Goal: Contribute content

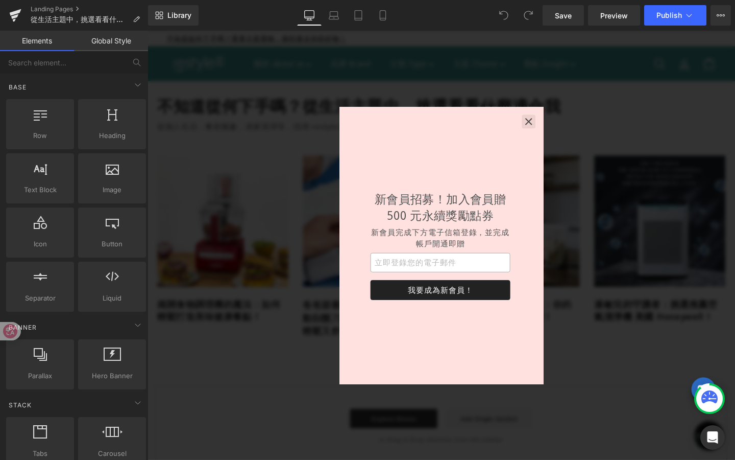
click at [551, 123] on icon "button" at bounding box center [548, 126] width 7 height 7
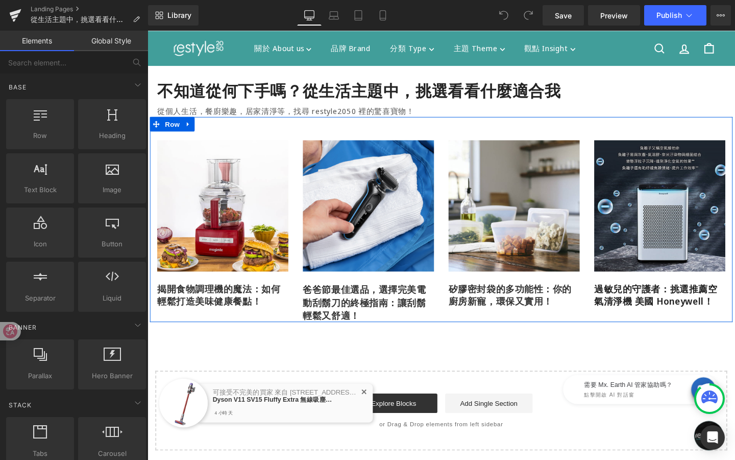
scroll to position [13, 0]
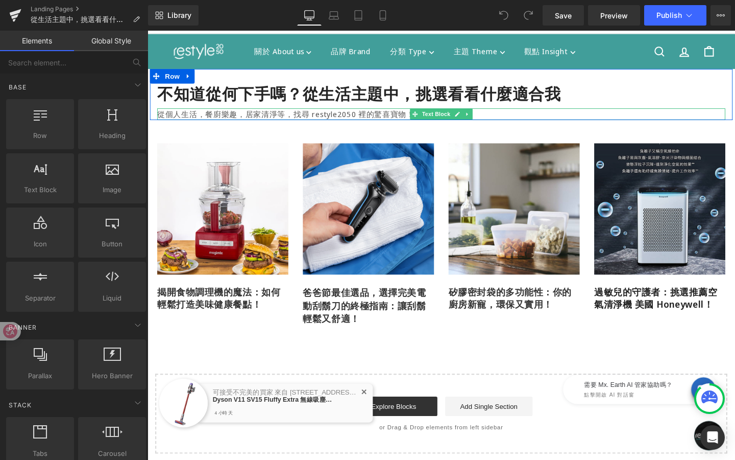
click at [523, 116] on p "從個人生活，餐廚樂趣，居家清淨等，找尋 restyle2050 裡的驚喜寶物！" at bounding box center [456, 118] width 597 height 12
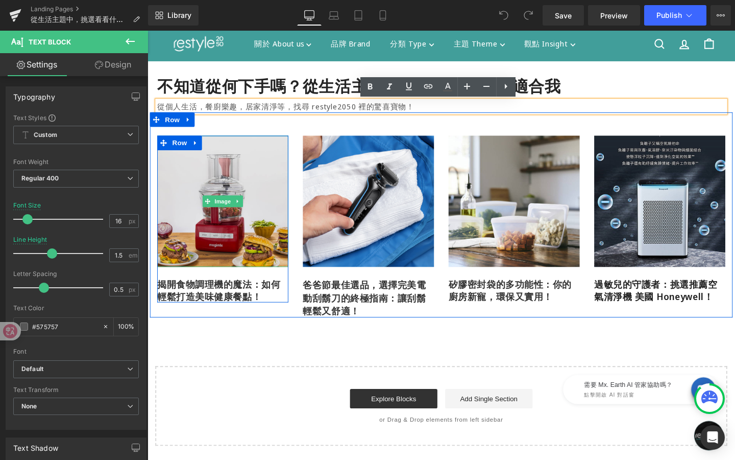
scroll to position [22, 0]
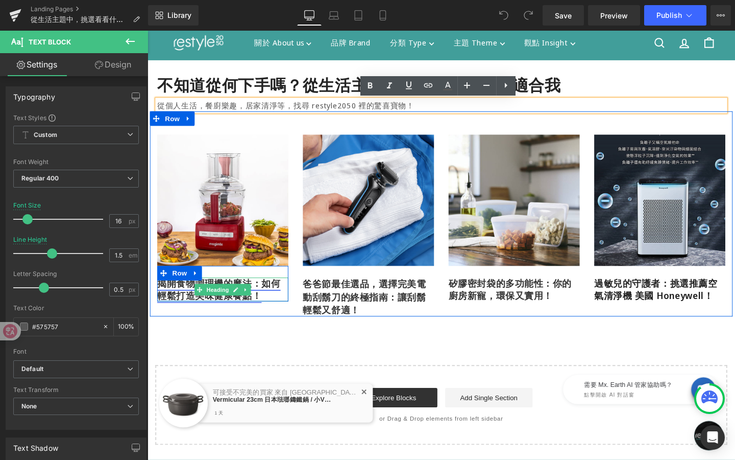
click at [241, 306] on link at bounding box center [240, 303] width 11 height 12
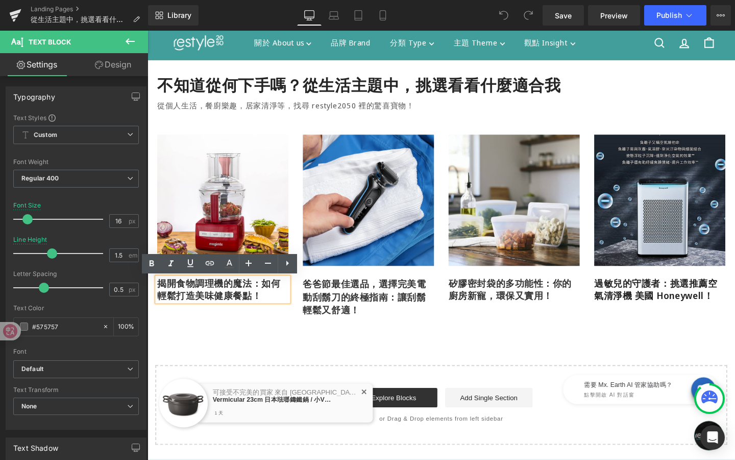
click at [273, 339] on div "不知道從何下手嗎？從生活主題中，挑選看看什麼適合我 Heading 從個人生活，餐廚樂趣，居家清淨等，找尋 restyle2050 裡的驚喜寶物！ Text …" at bounding box center [457, 264] width 618 height 404
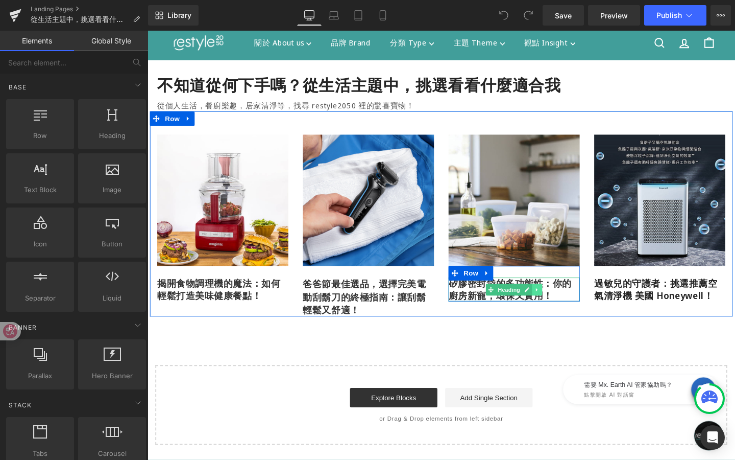
click at [561, 305] on link at bounding box center [557, 303] width 11 height 12
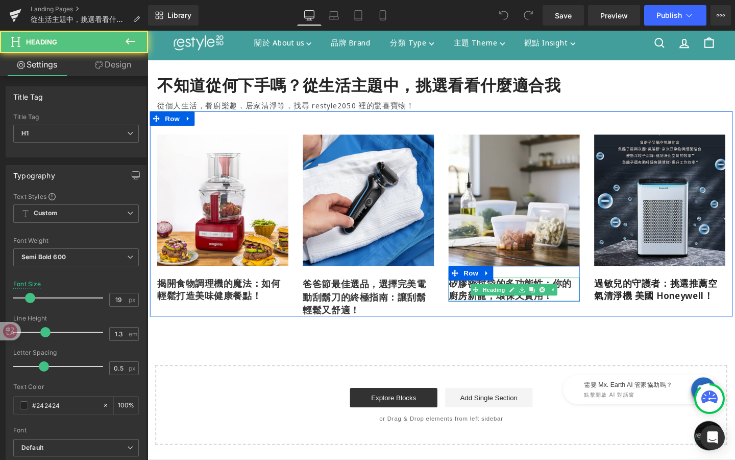
click at [589, 306] on h1 "矽膠密封袋的多功能性：你的廚房新寵，環保又實用！" at bounding box center [533, 302] width 138 height 25
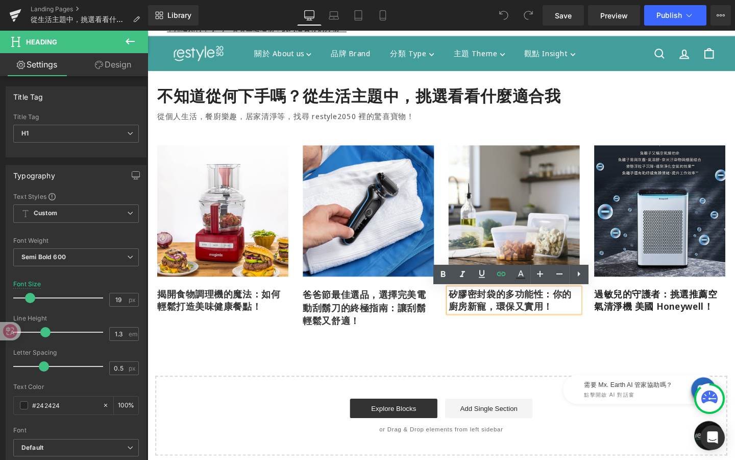
scroll to position [12, 0]
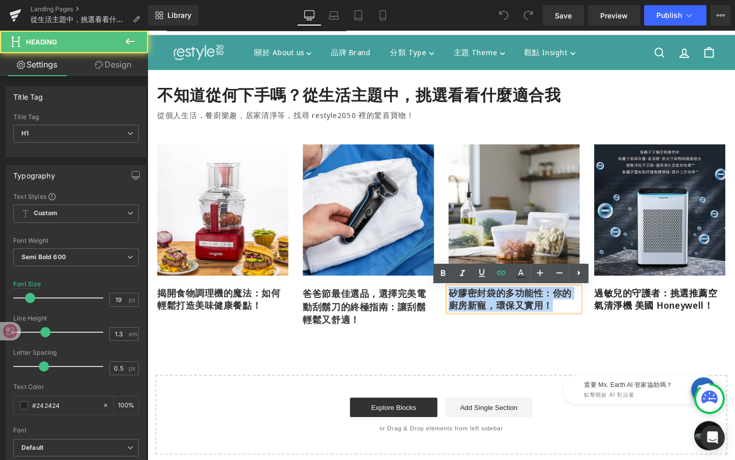
drag, startPoint x: 571, startPoint y: 318, endPoint x: 453, endPoint y: 294, distance: 120.8
click at [453, 294] on div "Image 揭開食物調理機的魔法：如何輕鬆打造美味健康餐點！ Heading Row Row Image 爸爸節最佳選品，選擇完美電動刮鬍刀的終極指南：讓刮鬍…" at bounding box center [456, 234] width 613 height 216
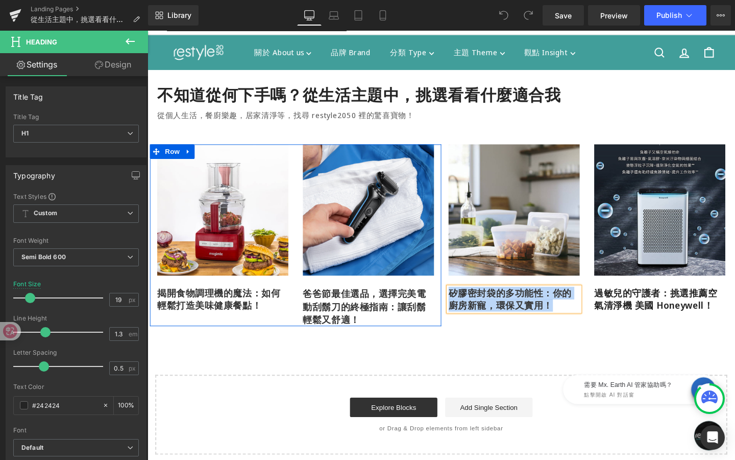
copy link "矽膠密封袋的多功能性：你的廚房新寵，環保又實用！"
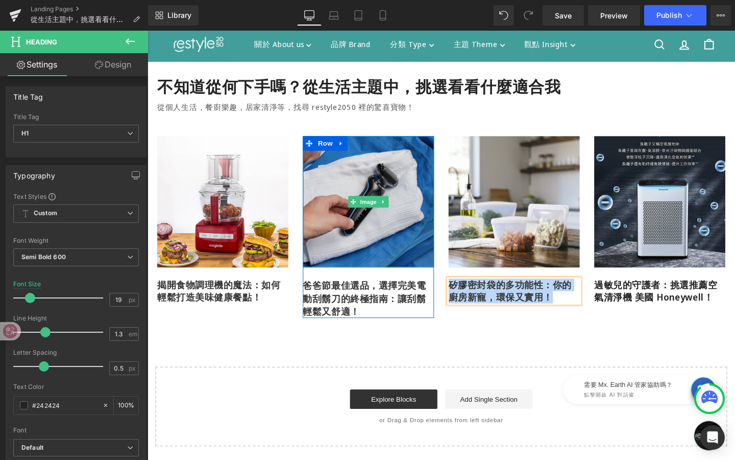
scroll to position [24, 0]
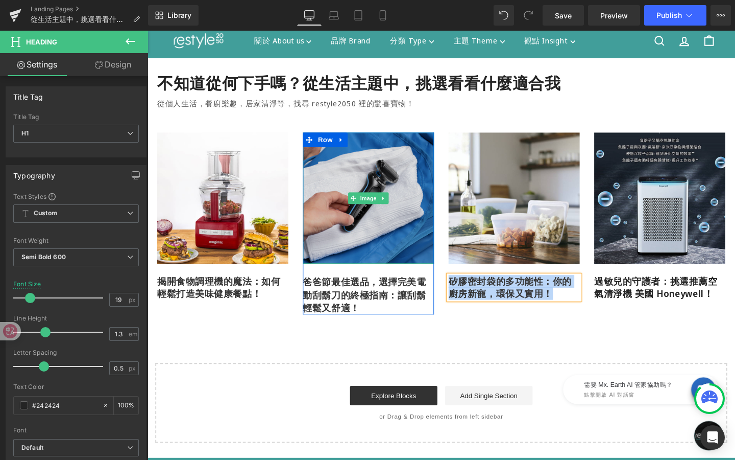
click at [350, 206] on img at bounding box center [380, 207] width 138 height 138
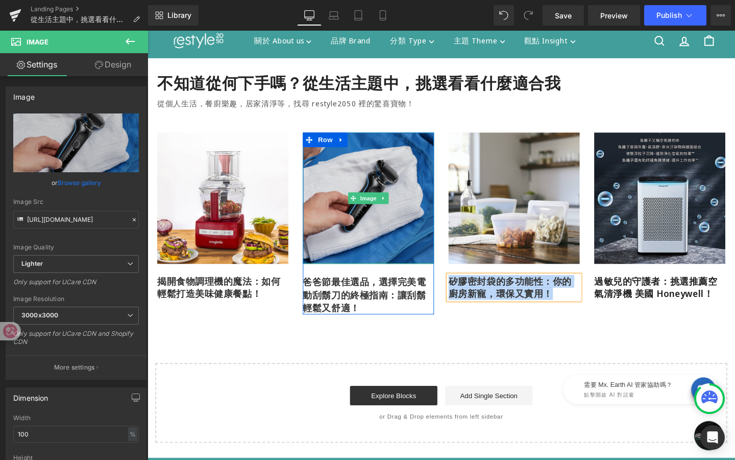
scroll to position [25, 0]
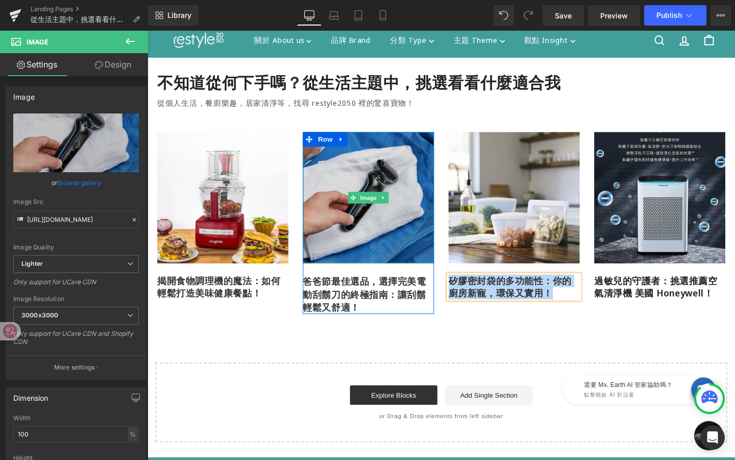
copy link "矽膠密封袋的多功能性：你的廚房新寵，環保又實用！"
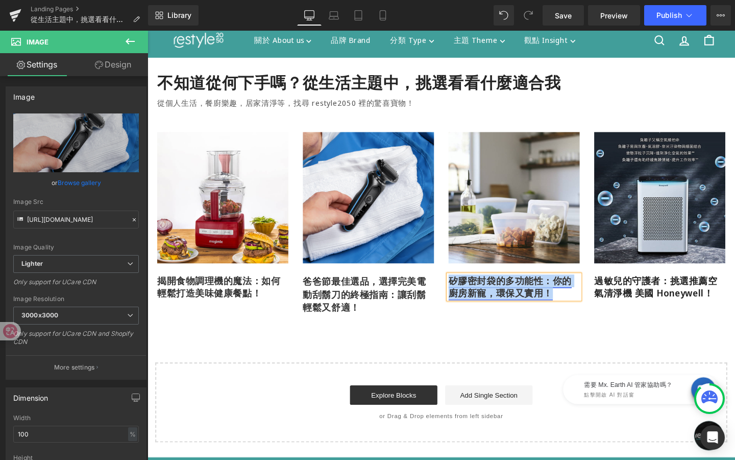
click at [474, 296] on link "矽膠密封袋的多功能性：你的廚房新寵，環保又實用！" at bounding box center [529, 300] width 130 height 26
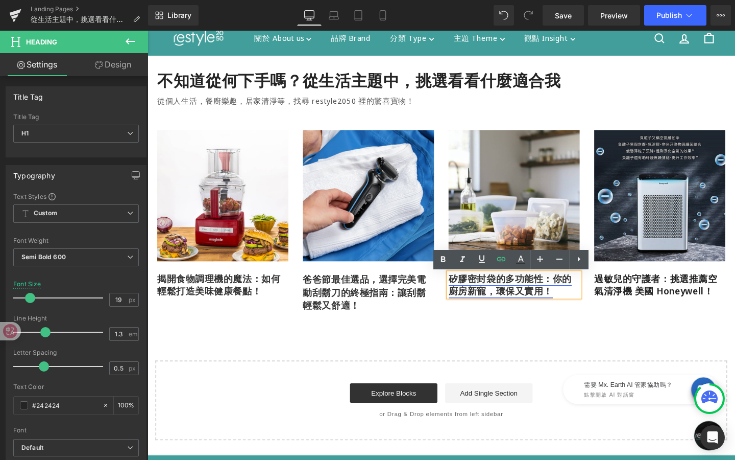
scroll to position [29, 0]
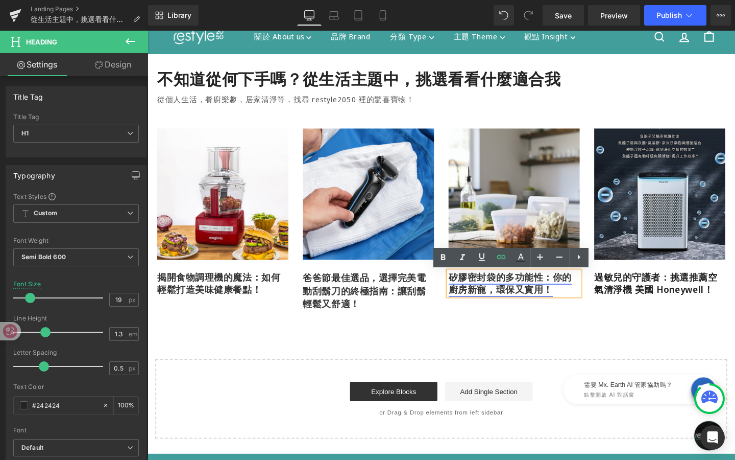
click at [490, 294] on link "矽膠密封袋的多功能性：你的廚房新寵，環保又實用！" at bounding box center [529, 296] width 130 height 26
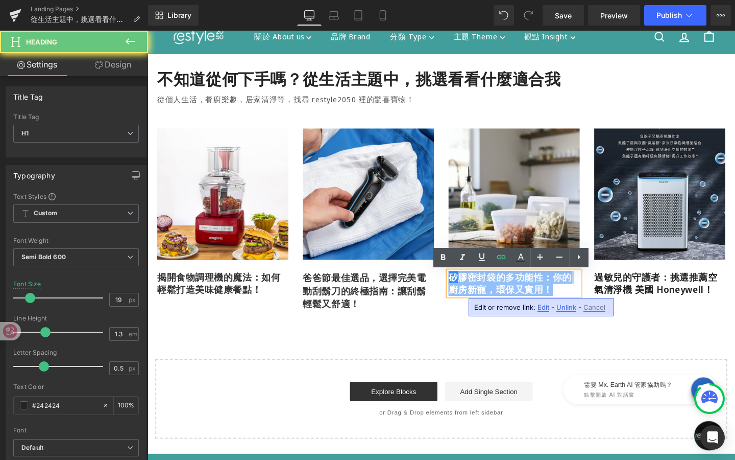
drag, startPoint x: 475, startPoint y: 293, endPoint x: 463, endPoint y: 281, distance: 17.7
click at [464, 283] on div "矽膠密封袋的多功能性：你的廚房新寵，環保又實用！" at bounding box center [533, 295] width 138 height 25
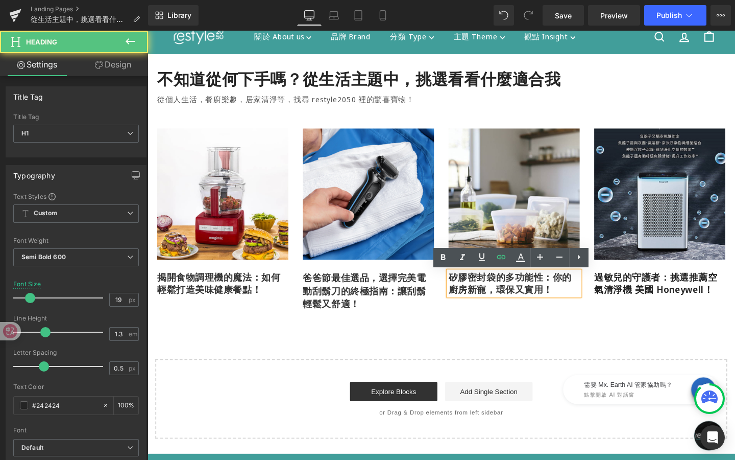
click at [578, 302] on h1 "矽膠密封袋的多功能性：你的廚房新寵，環保又實用！" at bounding box center [533, 295] width 138 height 25
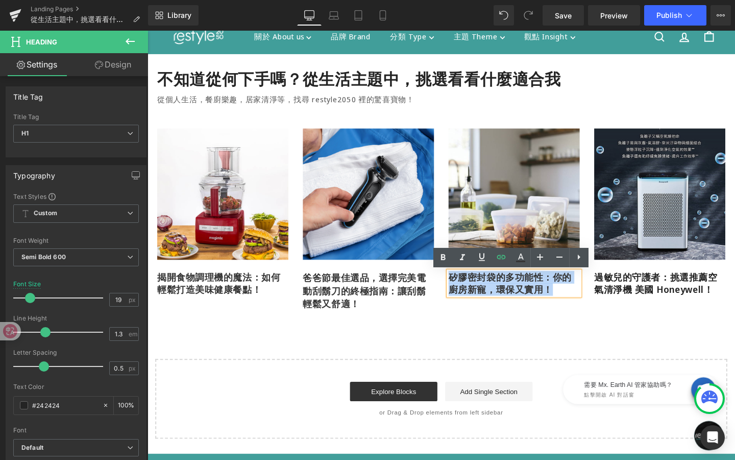
drag, startPoint x: 578, startPoint y: 302, endPoint x: 455, endPoint y: 280, distance: 124.6
click at [455, 280] on div "Image 揭開食物調理機的魔法：如何輕鬆打造美味健康餐點！ Heading Row Row Image 爸爸節最佳選品，選擇完美電動刮鬍刀的終極指南：讓刮鬍…" at bounding box center [456, 217] width 613 height 216
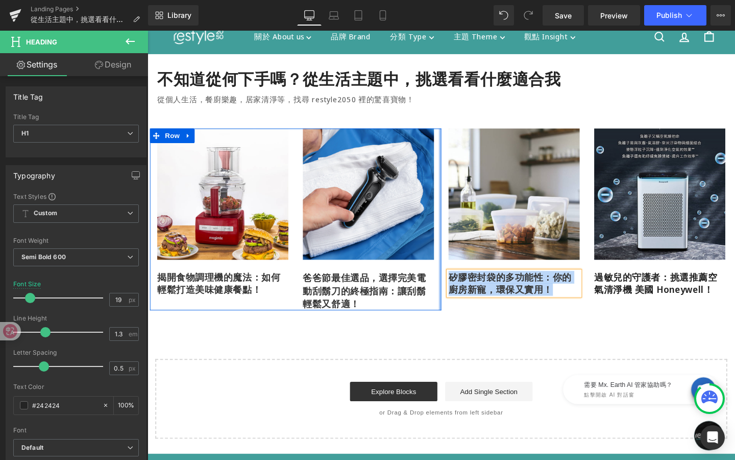
copy link "矽膠密封袋的多功能性：你的廚房新寵，環保又實用！"
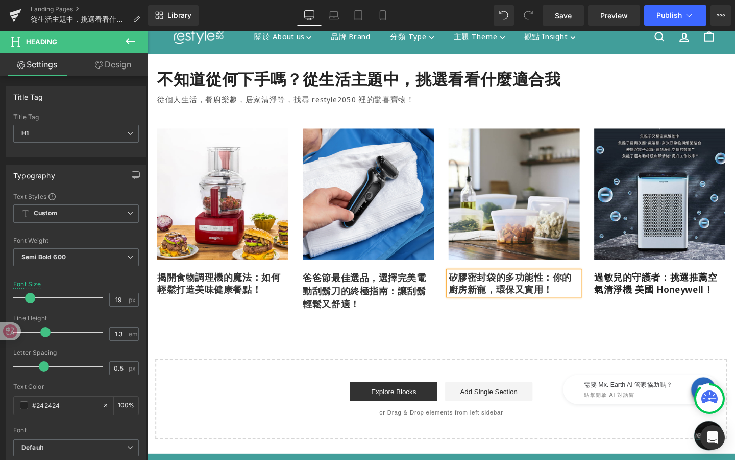
click at [489, 362] on div "不知道從何下手嗎？從生活主題中，挑選看看什麼適合我 Heading 從個人生活，餐廚樂趣，居家清淨等，找尋 restyle2050 裡的驚喜寶物！ Text …" at bounding box center [457, 257] width 618 height 404
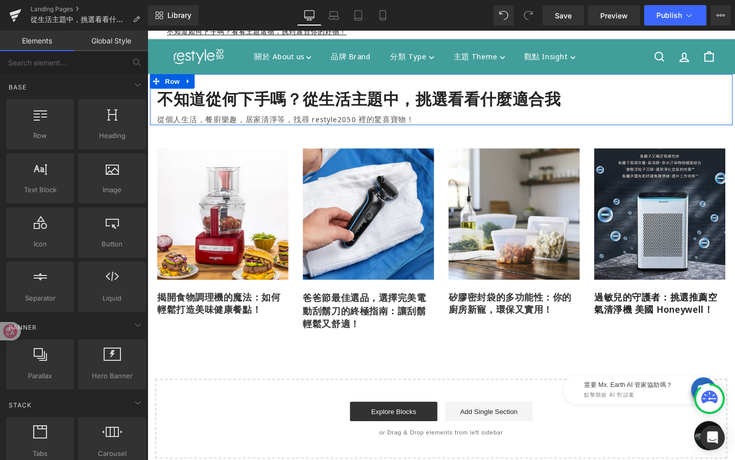
scroll to position [0, 0]
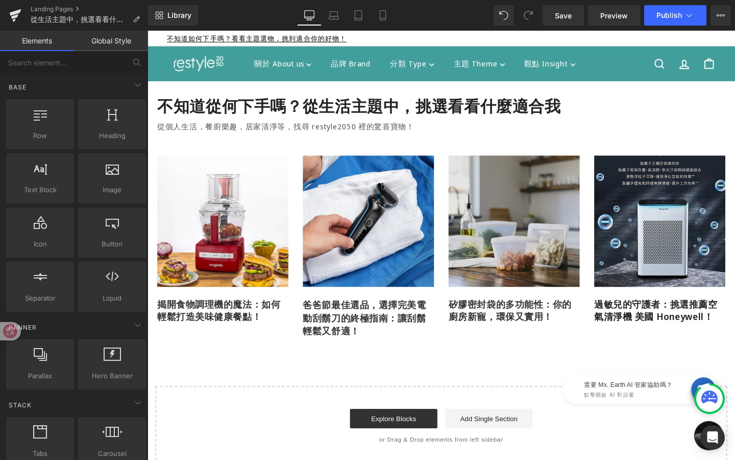
click at [571, 254] on img at bounding box center [533, 231] width 138 height 138
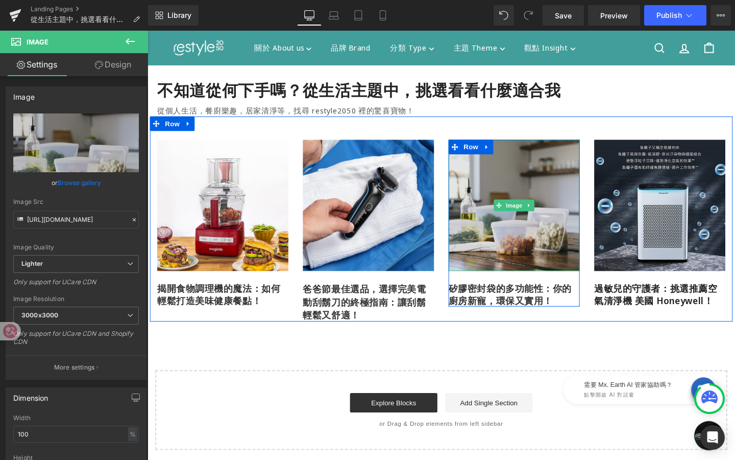
scroll to position [19, 0]
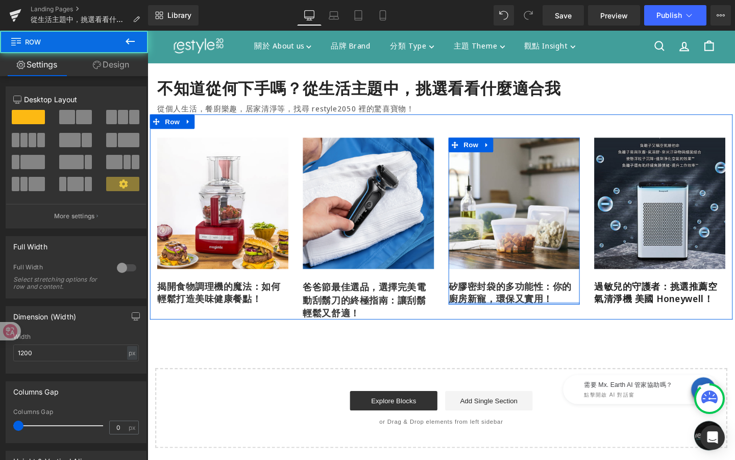
click at [511, 316] on div at bounding box center [533, 317] width 138 height 3
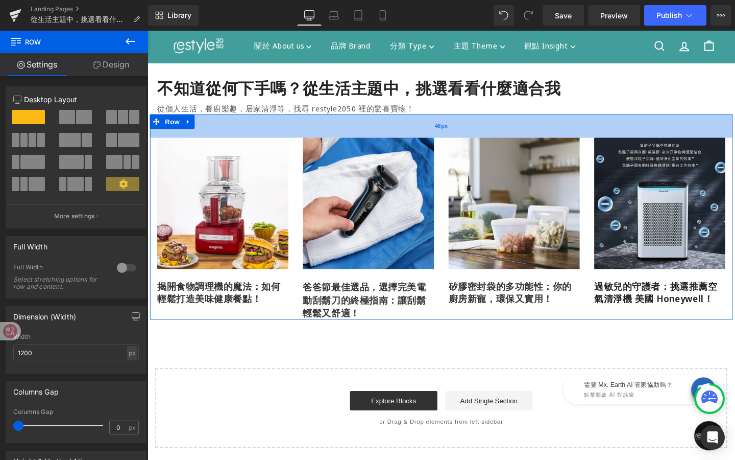
scroll to position [21, 0]
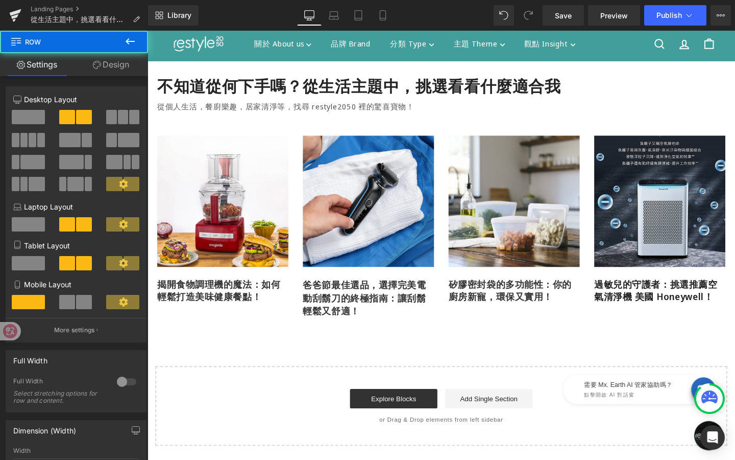
click at [473, 133] on div "Image 揭開食物調理機的魔法：如何輕鬆打造美味健康餐點！ Heading Row Row Image 爸爸節最佳選品，選擇完美電動刮鬍刀的終極指南：讓刮鬍…" at bounding box center [456, 224] width 613 height 216
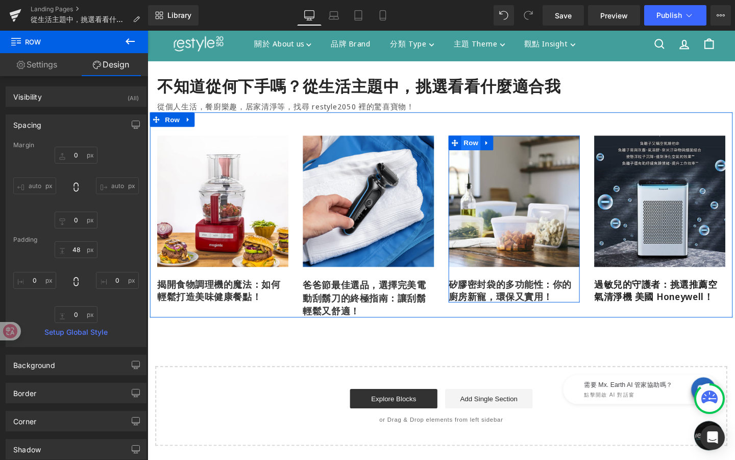
click at [478, 150] on div "Image 矽膠密封袋的多功能性：你的廚房新寵，環保又實用！ Heading Row Row Image 過敏兒的守護者：挑選推薦空氣清淨機 美國 Honey…" at bounding box center [610, 234] width 306 height 187
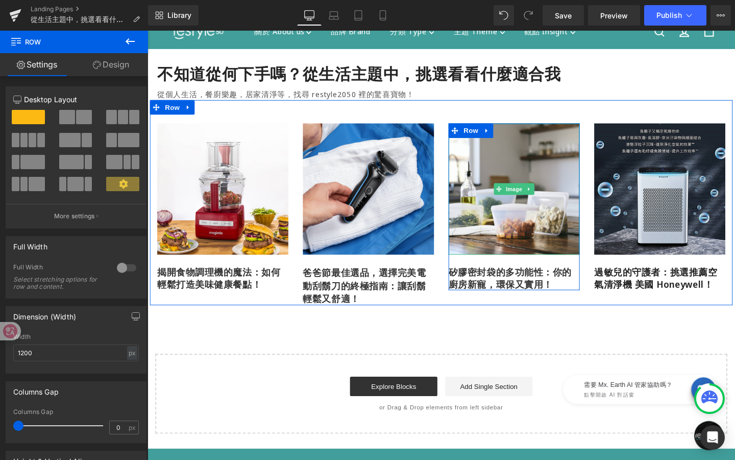
scroll to position [34, 0]
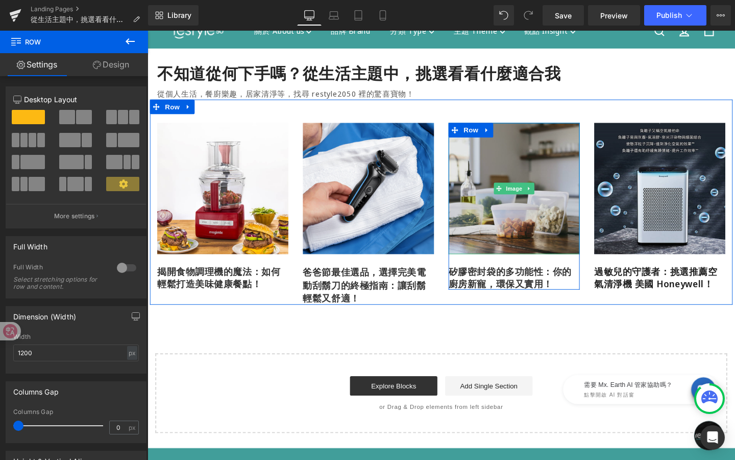
click at [594, 232] on img at bounding box center [533, 197] width 138 height 138
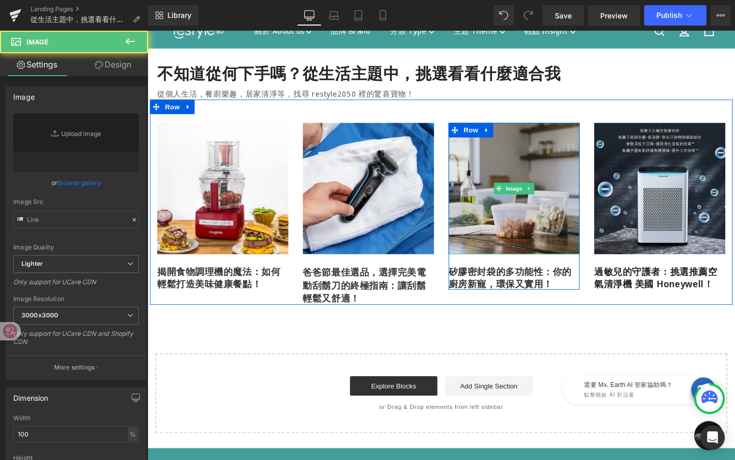
type input "[URL][DOMAIN_NAME]"
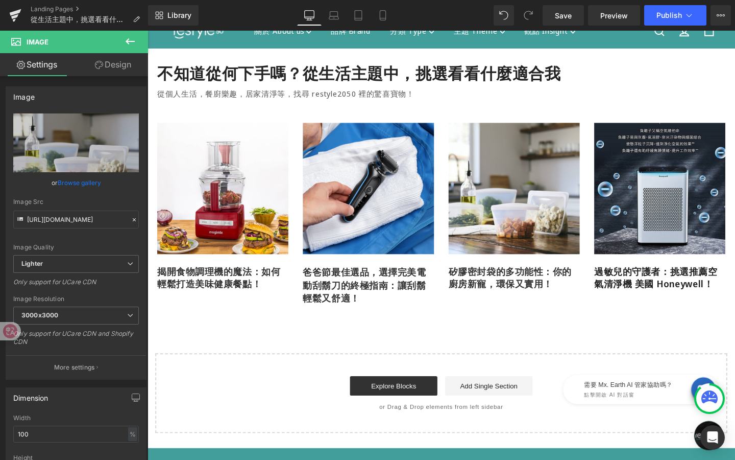
scroll to position [0, 0]
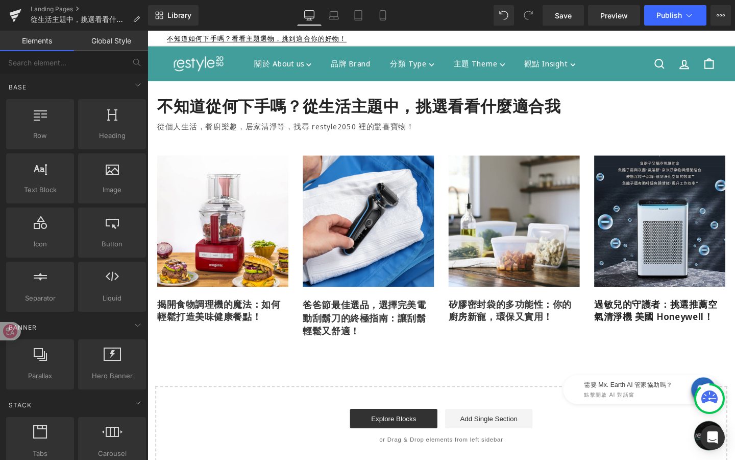
click at [426, 361] on div "不知道從何下手嗎？從生活主題中，挑選看看什麼適合我 Heading 從個人生活，餐廚樂趣，居家清淨等，找尋 restyle2050 裡的驚喜寶物！ Text …" at bounding box center [457, 286] width 618 height 404
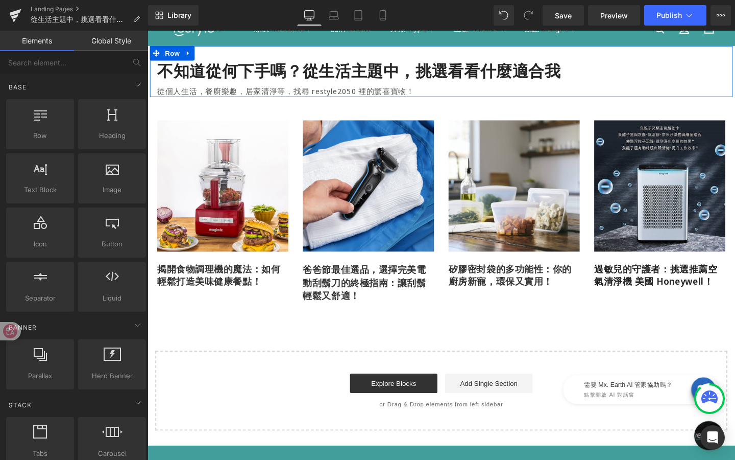
scroll to position [39, 0]
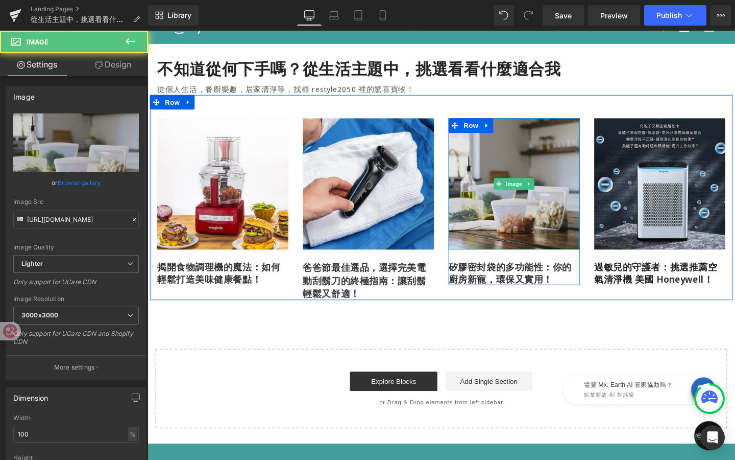
click at [514, 249] on img at bounding box center [533, 192] width 138 height 138
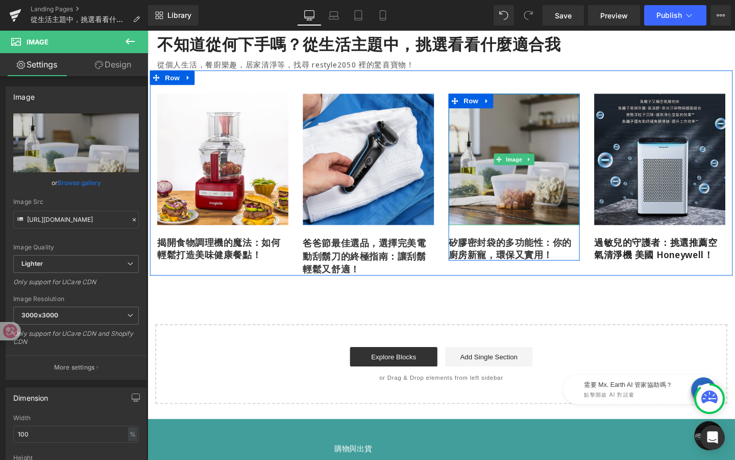
scroll to position [61, 0]
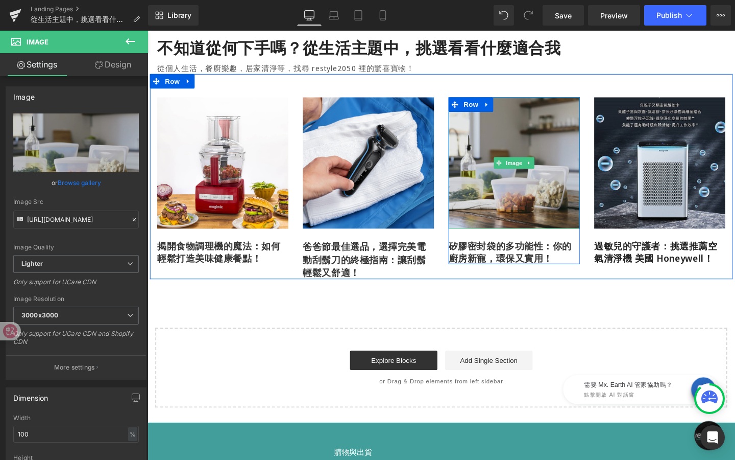
click at [527, 182] on img at bounding box center [533, 170] width 138 height 138
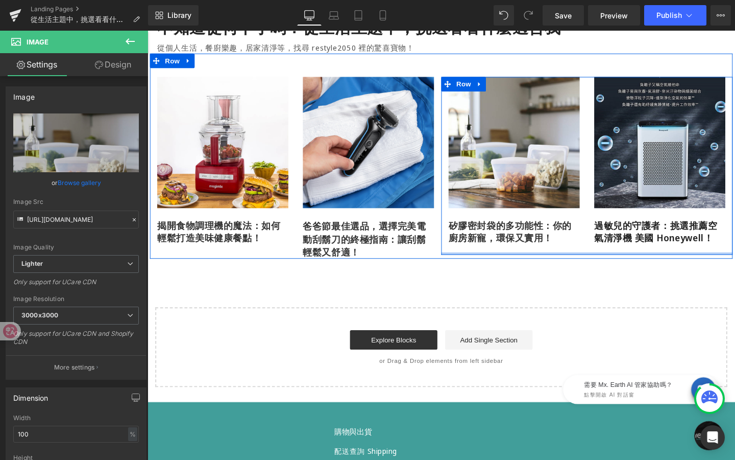
scroll to position [84, 0]
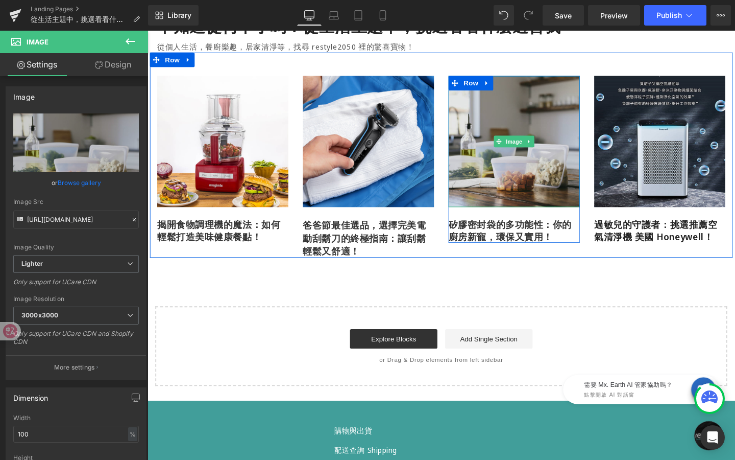
click at [500, 174] on img at bounding box center [533, 147] width 138 height 138
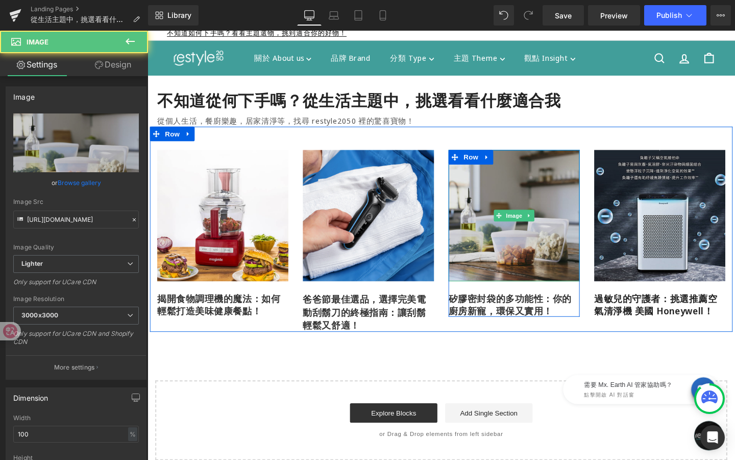
scroll to position [0, 0]
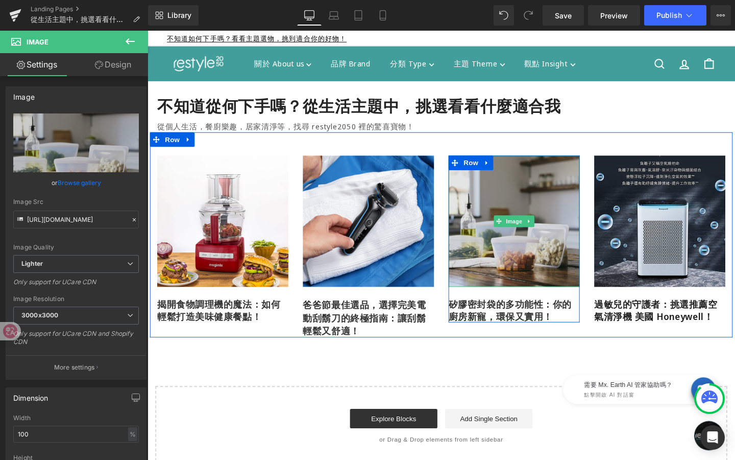
click at [548, 180] on img at bounding box center [533, 231] width 138 height 138
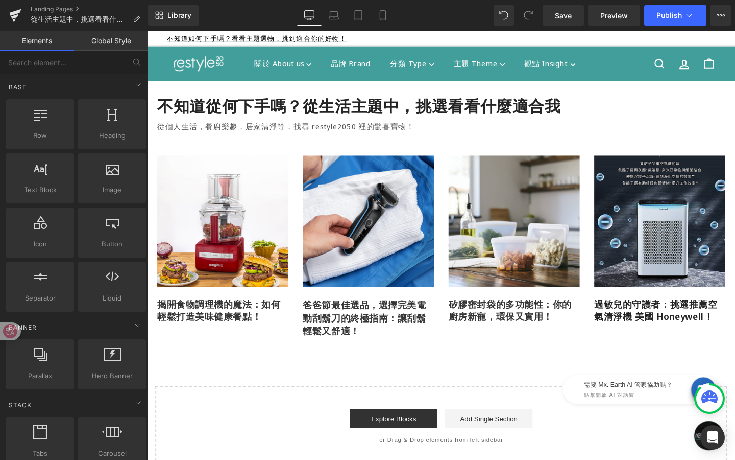
click at [522, 378] on div "不知道從何下手嗎？從生活主題中，挑選看看什麼適合我 Heading 從個人生活，餐廚樂趣，居家清淨等，找尋 restyle2050 裡的驚喜寶物！ Text …" at bounding box center [457, 286] width 618 height 404
click at [616, 21] on link "Preview" at bounding box center [614, 15] width 52 height 20
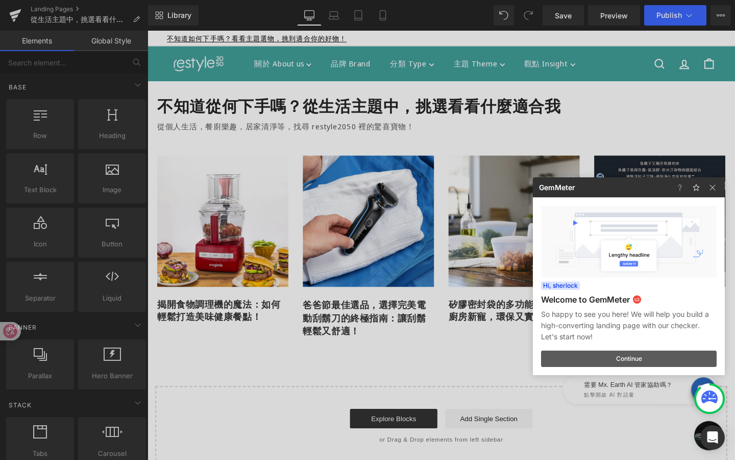
click at [571, 358] on button "Continue" at bounding box center [629, 358] width 176 height 16
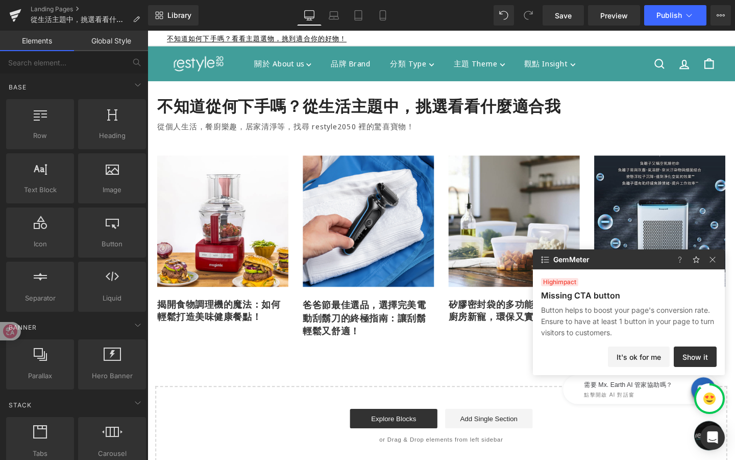
click at [658, 317] on p "Button helps to boost your page's conversion rate. Ensure to have at least 1 bu…" at bounding box center [629, 321] width 176 height 34
drag, startPoint x: 658, startPoint y: 300, endPoint x: 658, endPoint y: 293, distance: 6.6
click at [658, 293] on div "high impact Missing CTA button Button helps to boost your page's conversion rat…" at bounding box center [629, 308] width 176 height 60
click at [713, 255] on img at bounding box center [713, 259] width 12 height 12
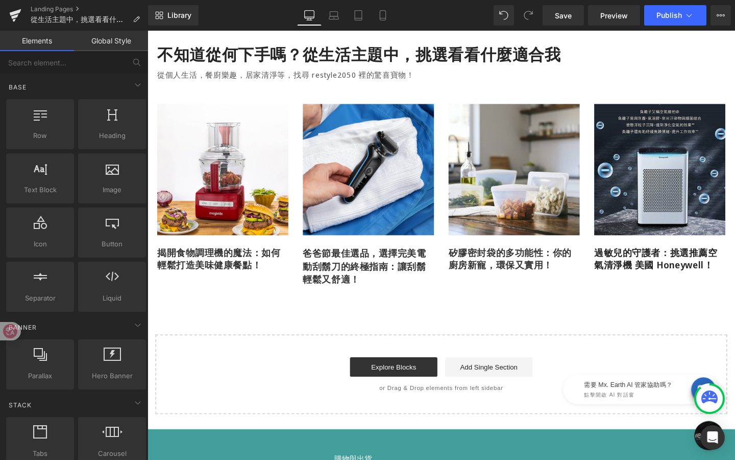
scroll to position [46, 0]
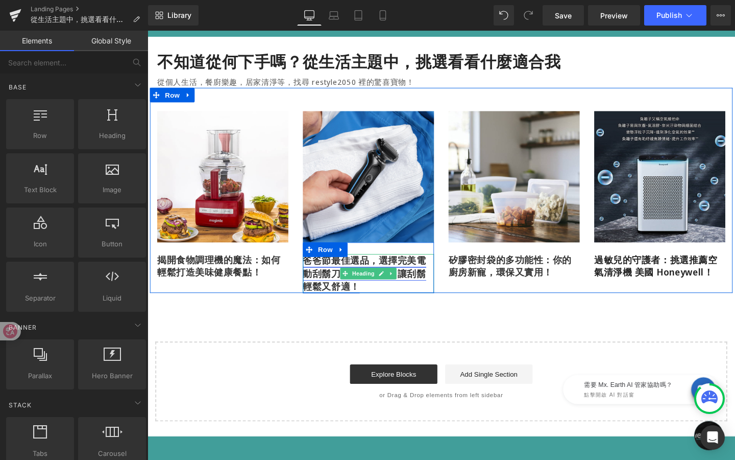
click at [363, 300] on link "爸爸節最佳選品，選擇完美電動刮鬍刀的終極指南：讓刮鬍輕鬆又舒適！" at bounding box center [376, 286] width 130 height 40
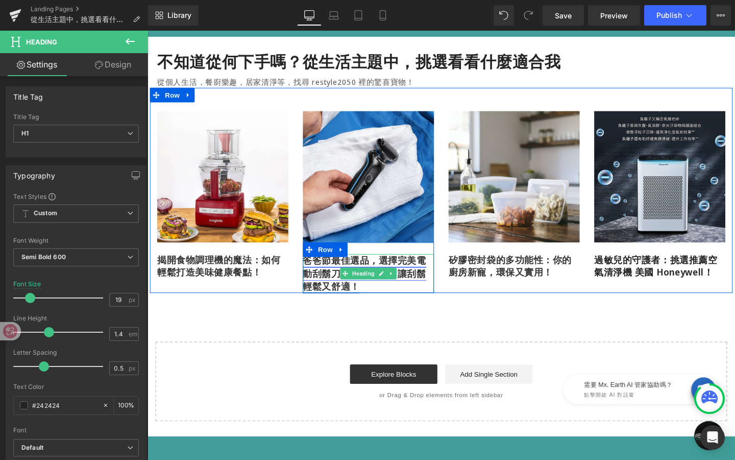
click at [350, 301] on link "爸爸節最佳選品，選擇完美電動刮鬍刀的終極指南：讓刮鬍輕鬆又舒適！" at bounding box center [376, 286] width 130 height 40
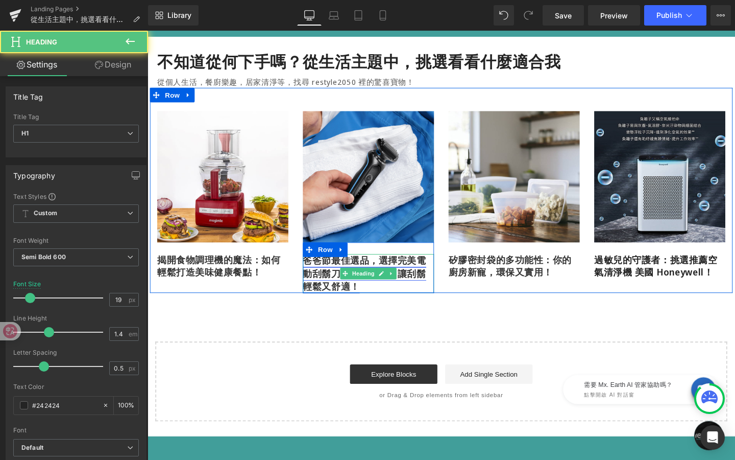
click at [349, 301] on link "爸爸節最佳選品，選擇完美電動刮鬍刀的終極指南：讓刮鬍輕鬆又舒適！" at bounding box center [376, 286] width 130 height 40
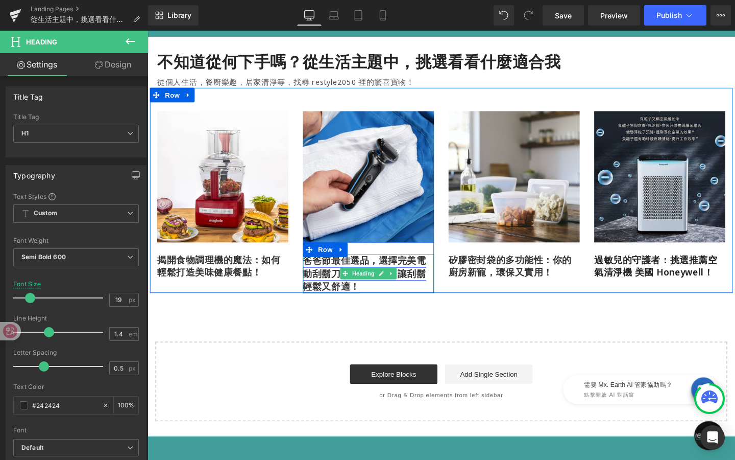
click at [349, 301] on link "爸爸節最佳選品，選擇完美電動刮鬍刀的終極指南：讓刮鬍輕鬆又舒適！" at bounding box center [376, 286] width 130 height 40
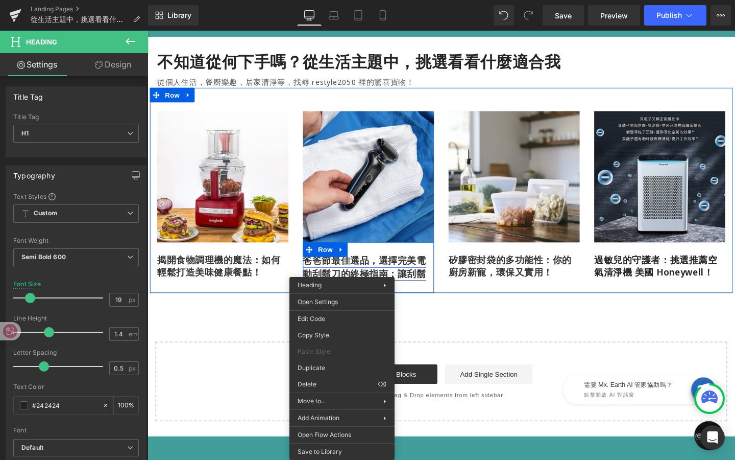
click at [339, 286] on link "爸爸節最佳選品，選擇完美電動刮鬍刀的終極指南：讓刮鬍輕鬆又舒適！" at bounding box center [376, 286] width 130 height 40
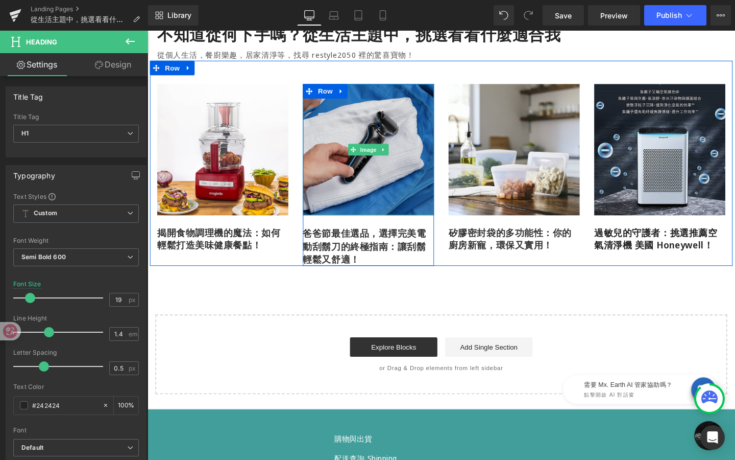
scroll to position [74, 0]
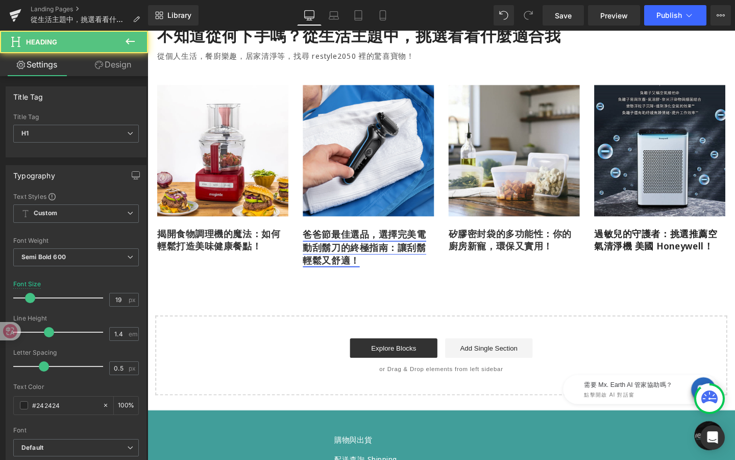
click at [362, 275] on link "爸爸節最佳選品，選擇完美電動刮鬍刀的終極指南：讓刮鬍輕鬆又舒適！" at bounding box center [376, 258] width 130 height 40
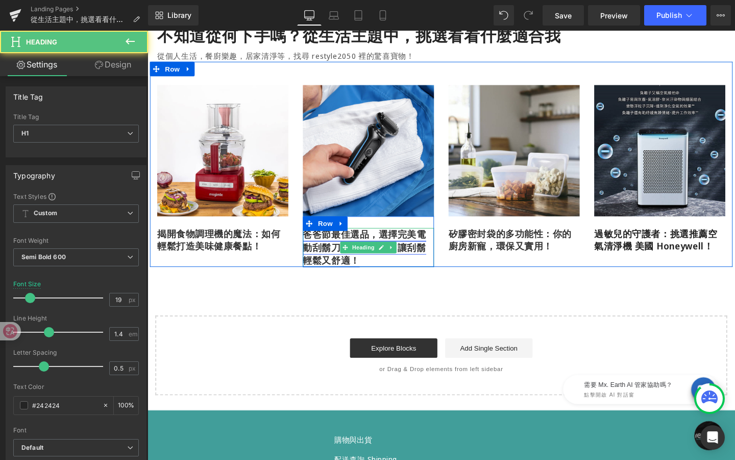
click at [369, 271] on link "爸爸節最佳選品，選擇完美電動刮鬍刀的終極指南：讓刮鬍輕鬆又舒適！" at bounding box center [376, 258] width 130 height 40
click at [330, 254] on link "爸爸節最佳選品，選擇完美電動刮鬍刀的終極指南：讓刮鬍輕鬆又舒適！" at bounding box center [376, 258] width 130 height 40
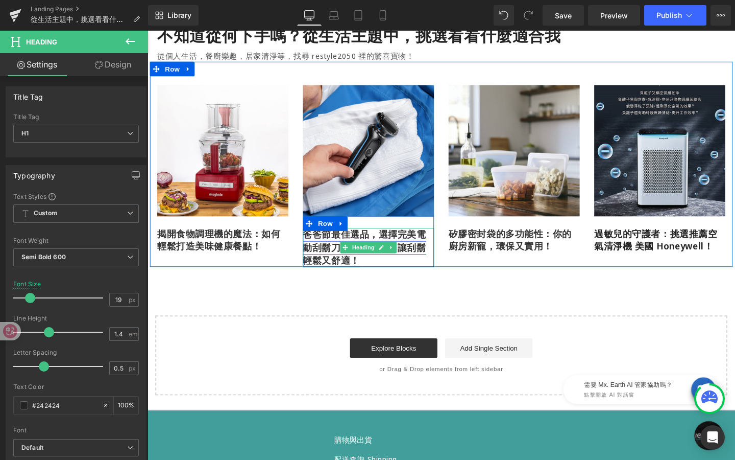
click at [324, 242] on link "爸爸節最佳選品，選擇完美電動刮鬍刀的終極指南：讓刮鬍輕鬆又舒適！" at bounding box center [376, 258] width 130 height 40
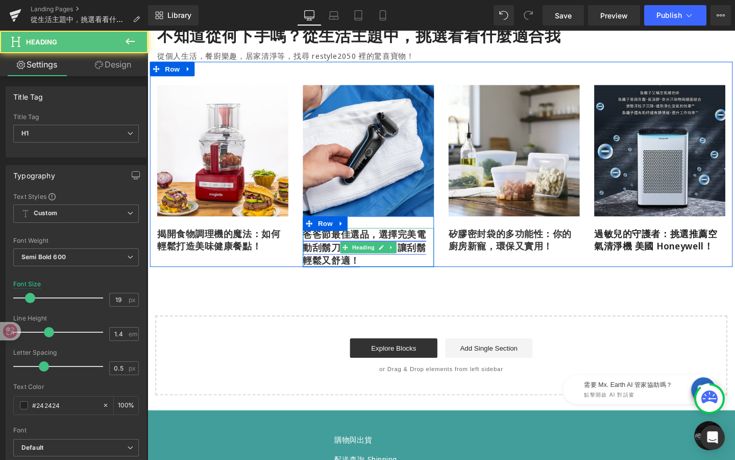
click at [324, 242] on link "爸爸節最佳選品，選擇完美電動刮鬍刀的終極指南：讓刮鬍輕鬆又舒適！" at bounding box center [376, 258] width 130 height 40
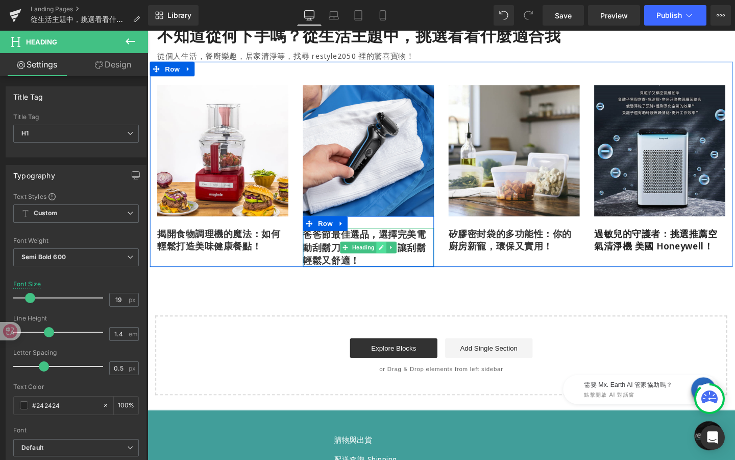
click at [389, 257] on link at bounding box center [394, 258] width 11 height 12
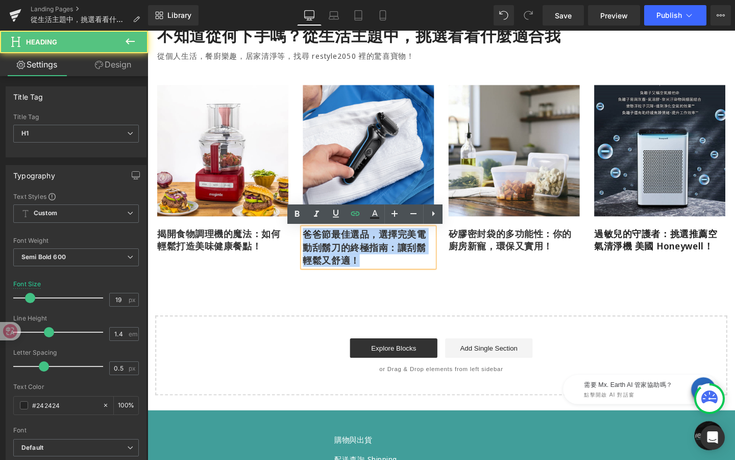
drag, startPoint x: 384, startPoint y: 271, endPoint x: 274, endPoint y: 225, distance: 119.3
click at [274, 225] on div "Image 揭開食物調理機的魔法：如何輕鬆打造美味健康餐點！ Heading Row Row Image 爸爸節最佳選品，選擇完美電動刮鬍刀的終極指南：讓刮鬍…" at bounding box center [303, 183] width 306 height 191
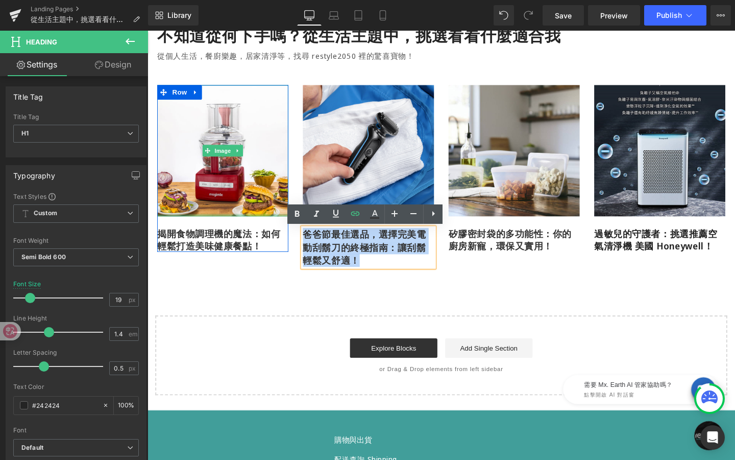
copy link "爸爸節最佳選品，選擇完美電動刮鬍刀的終極指南：讓刮鬍輕鬆又舒適！"
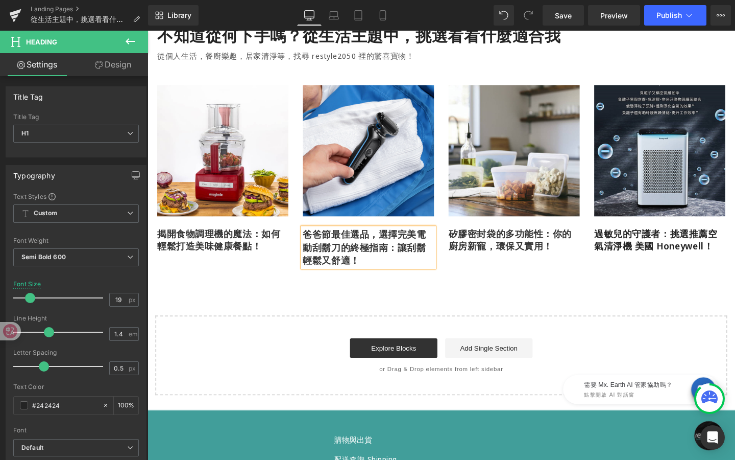
click at [378, 300] on div "不知道從何下手嗎？從生活主題中，挑選看看什麼適合我 Heading 從個人生活，餐廚樂趣，居家清淨等，找尋 restyle2050 裡的驚喜寶物！ Text …" at bounding box center [457, 212] width 618 height 404
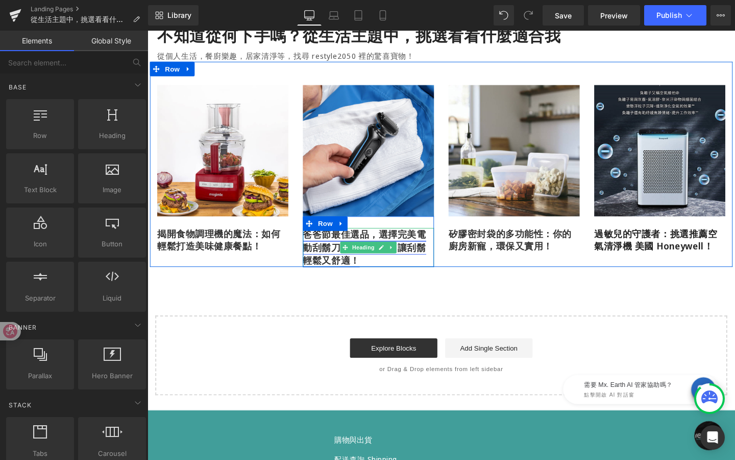
drag, startPoint x: 369, startPoint y: 275, endPoint x: 331, endPoint y: 250, distance: 45.2
click at [331, 250] on link "爸爸節最佳選品，選擇完美電動刮鬍刀的終極指南：讓刮鬍輕鬆又舒適！" at bounding box center [376, 258] width 130 height 40
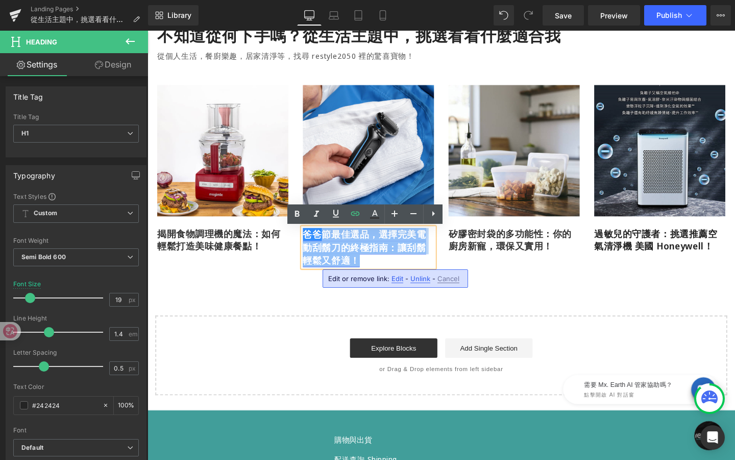
copy link "節最佳選品，選擇完美電動刮鬍刀的終極指南：讓刮鬍輕鬆又舒適！"
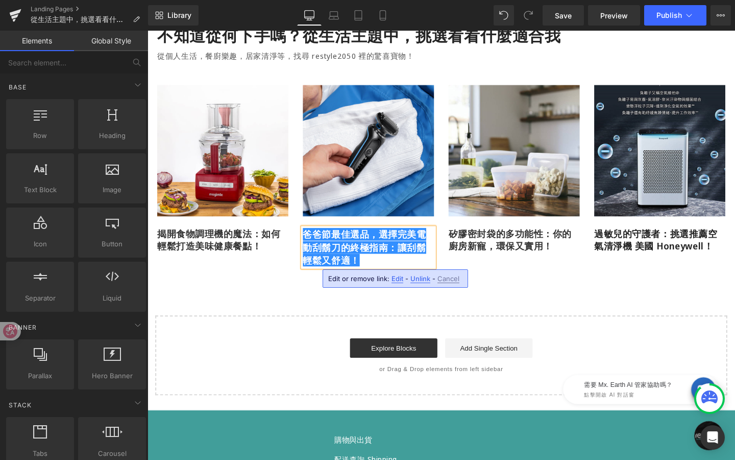
click at [299, 330] on div "Select your layout" at bounding box center [457, 372] width 602 height 84
